Goal: Find specific page/section: Find specific page/section

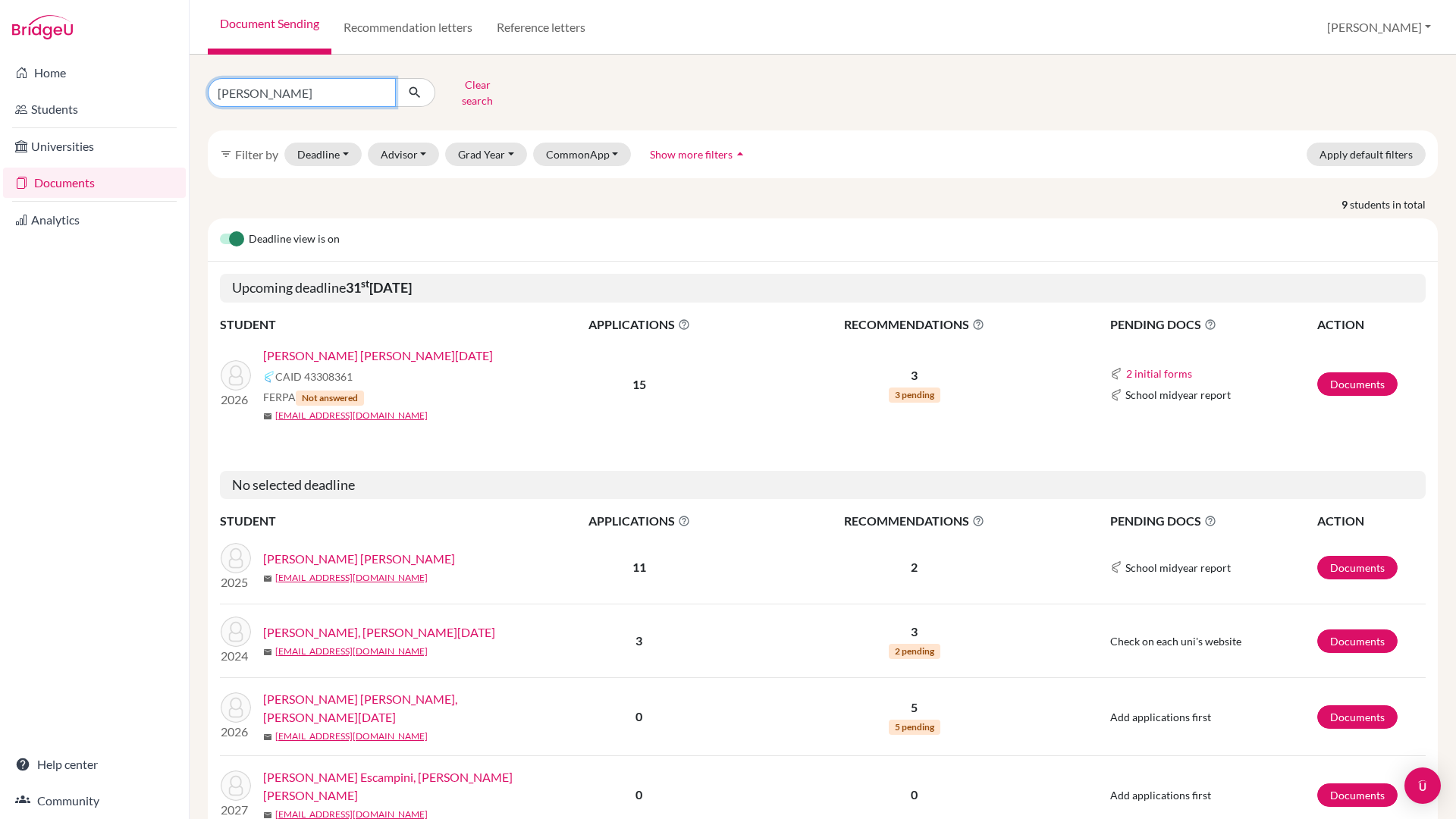
click at [262, 87] on input "lucia" at bounding box center [301, 93] width 188 height 29
drag, startPoint x: 262, startPoint y: 87, endPoint x: 218, endPoint y: 87, distance: 44.0
click at [218, 87] on input "lucia" at bounding box center [301, 93] width 188 height 29
type input "jung"
click button "submit" at bounding box center [416, 93] width 40 height 29
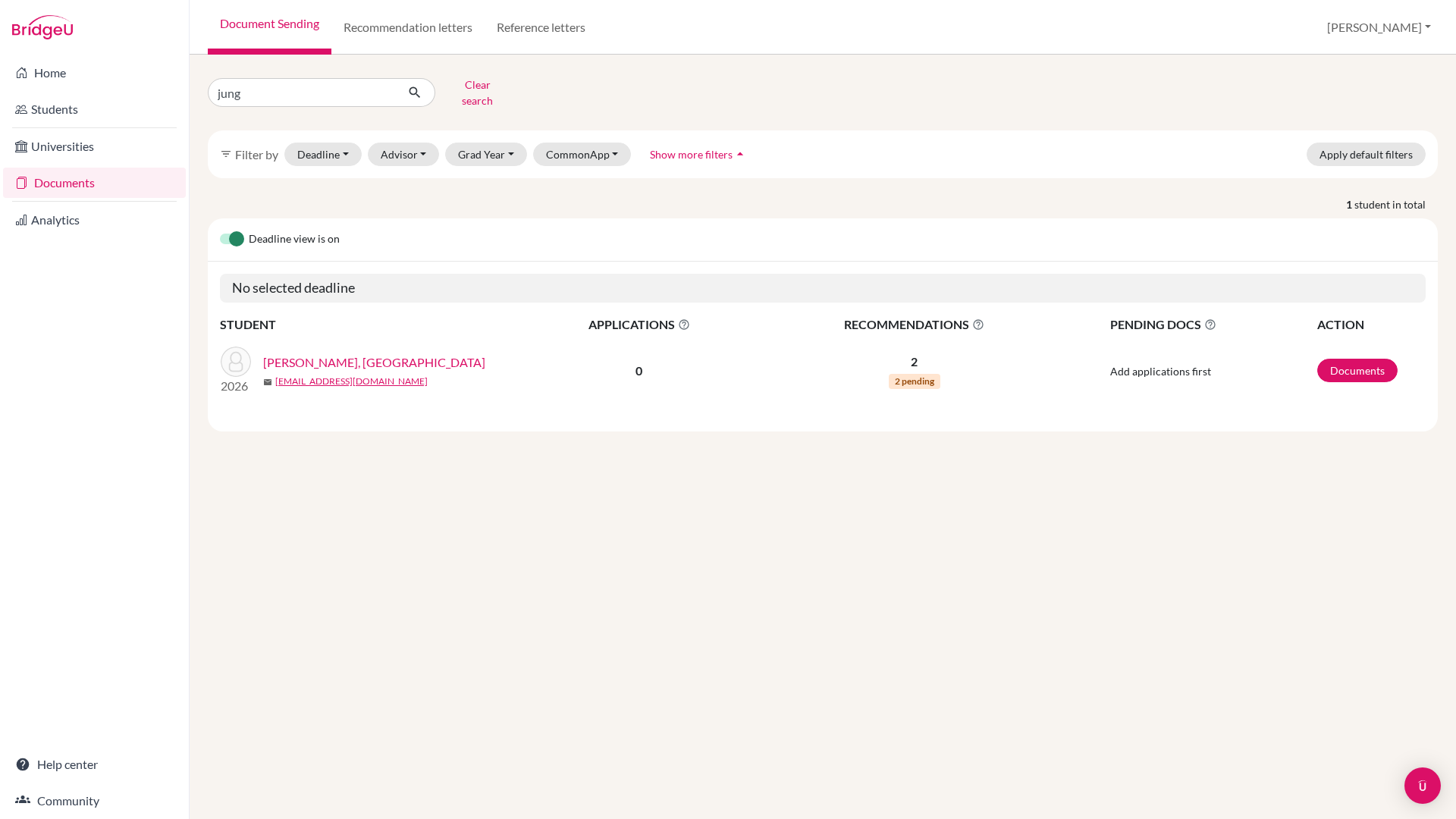
click at [300, 353] on link "[PERSON_NAME], [GEOGRAPHIC_DATA]" at bounding box center [374, 362] width 222 height 19
